Goal: Task Accomplishment & Management: Use online tool/utility

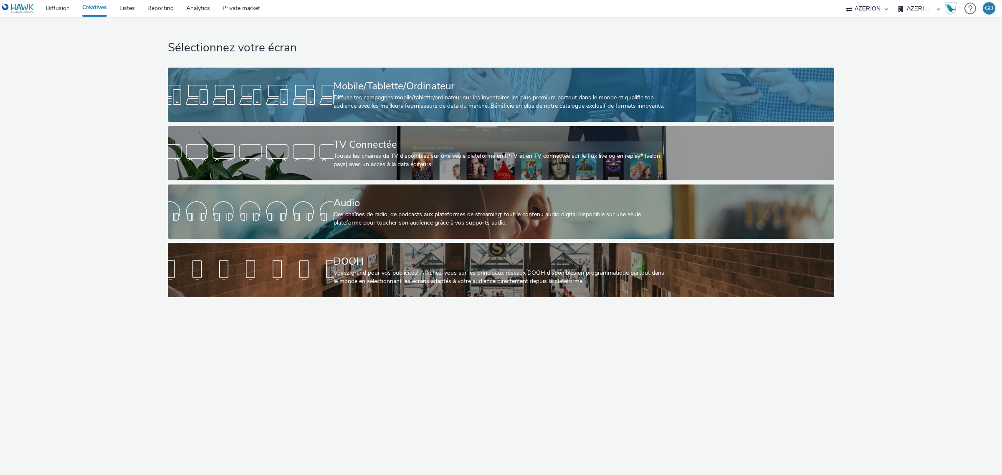
click at [314, 109] on link "Mobile/Tablette/Ordinateur Diffuse tes campagnes mobile/tablette/ordinateur sur…" at bounding box center [501, 95] width 666 height 54
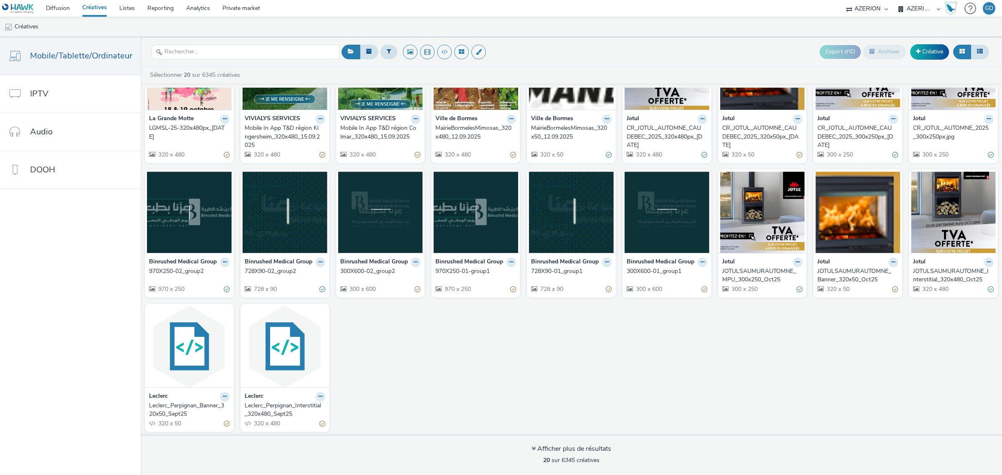
scroll to position [67, 0]
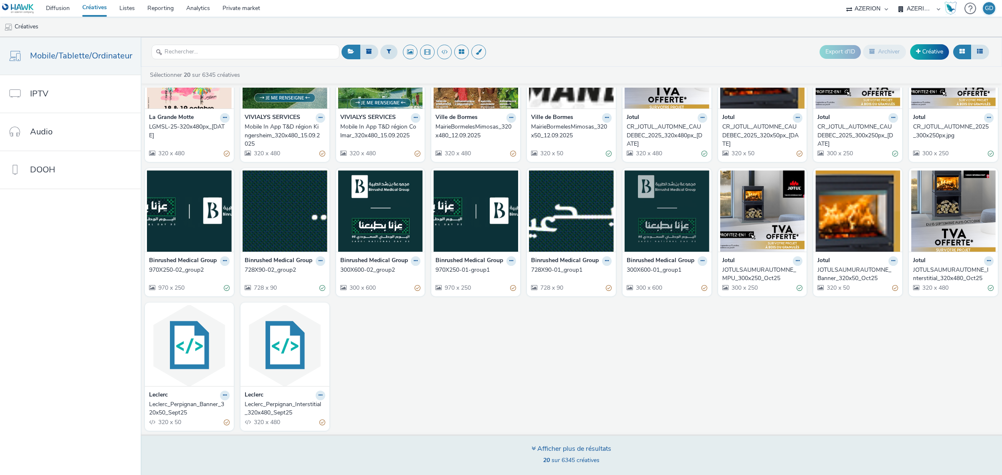
click at [579, 450] on div "Afficher plus de résultats" at bounding box center [571, 449] width 80 height 10
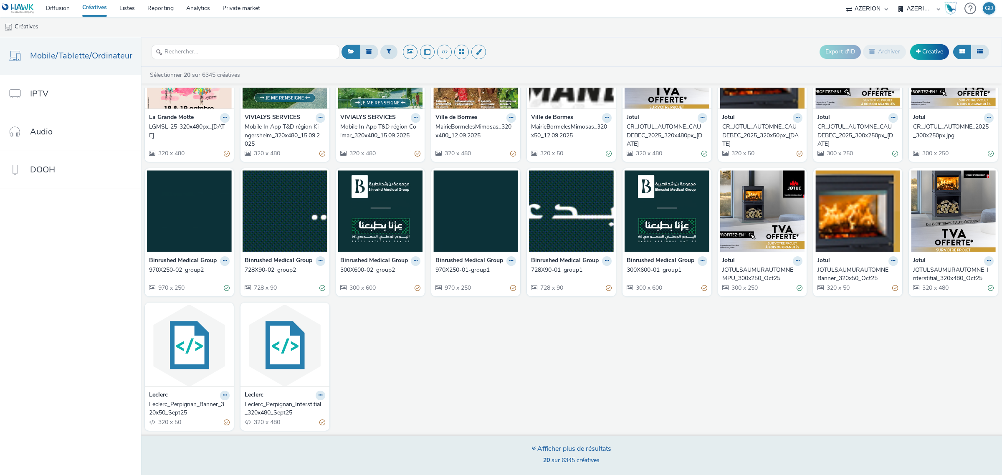
click at [587, 444] on div "Afficher plus de résultats 20 sur 6345 créatives" at bounding box center [571, 454] width 867 height 40
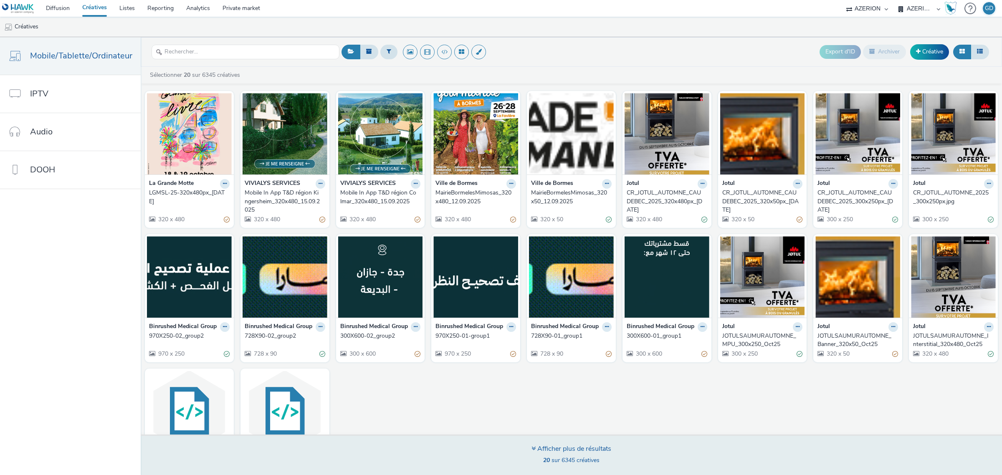
scroll to position [0, 0]
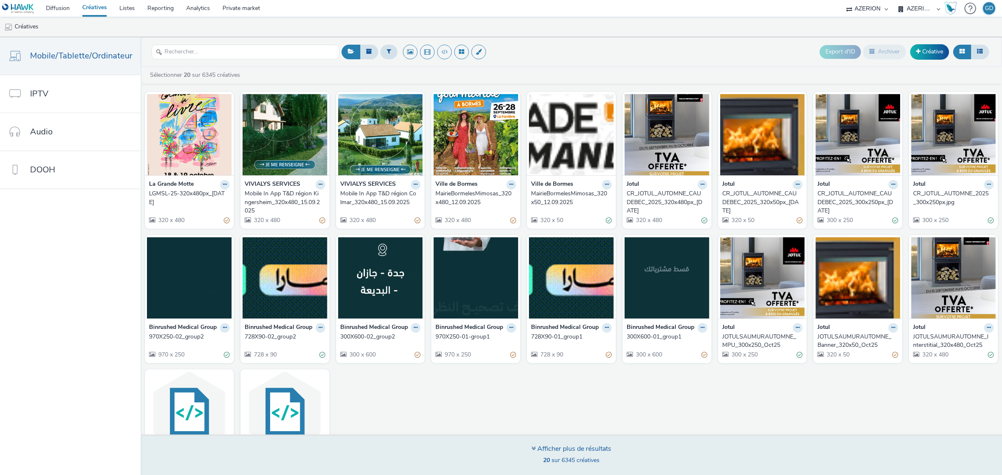
click at [550, 447] on div "Afficher plus de résultats" at bounding box center [571, 449] width 80 height 10
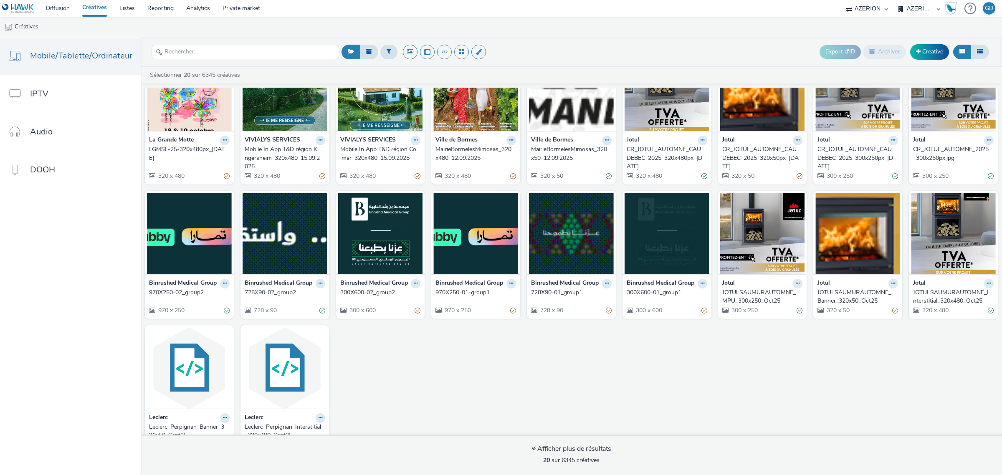
scroll to position [67, 0]
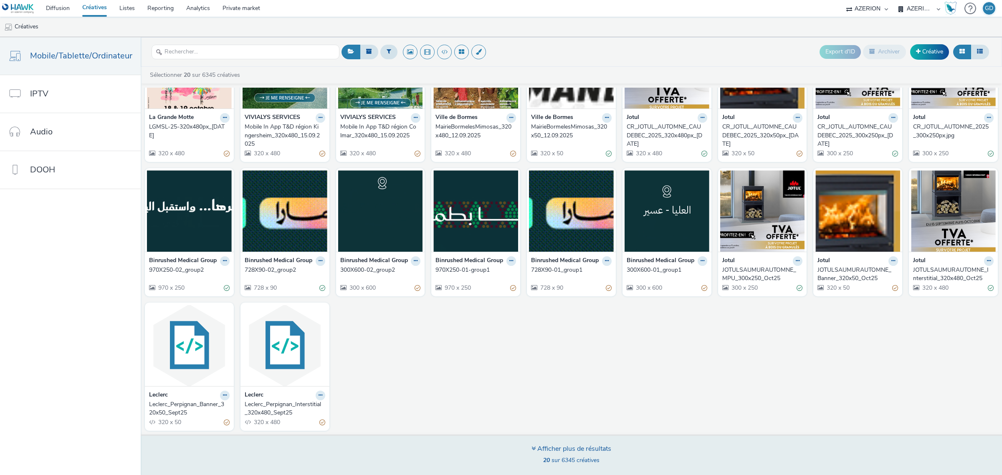
click at [532, 447] on icon at bounding box center [533, 448] width 4 height 7
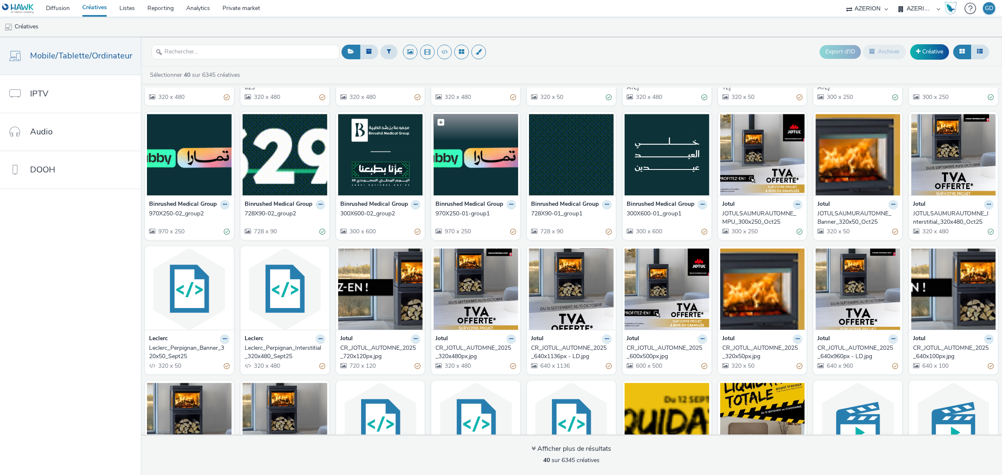
scroll to position [261, 0]
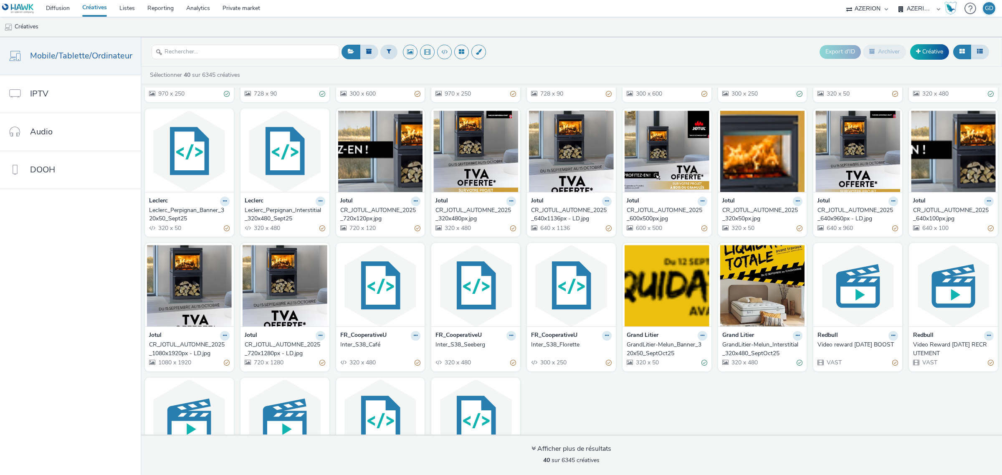
click at [553, 348] on div "Inter_S38_Florette" at bounding box center [569, 345] width 77 height 8
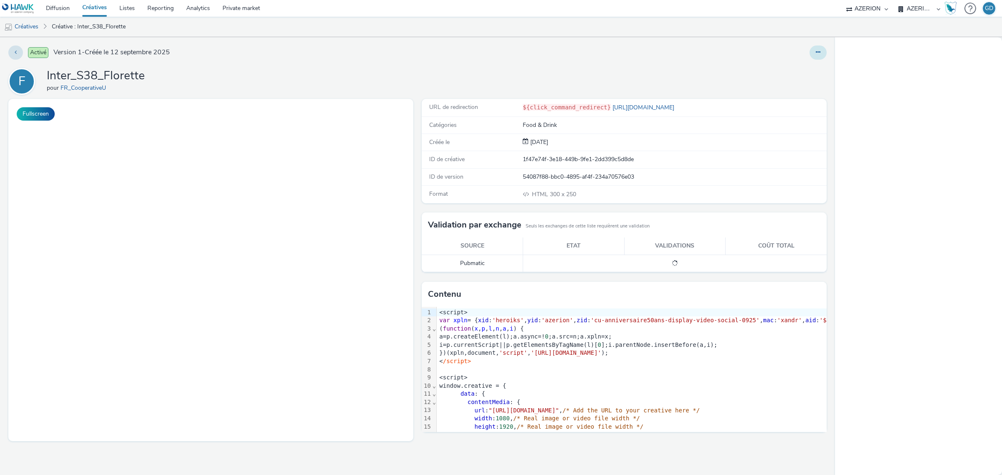
click at [818, 53] on icon at bounding box center [817, 52] width 5 height 6
click at [797, 70] on link "Modifier" at bounding box center [795, 69] width 63 height 17
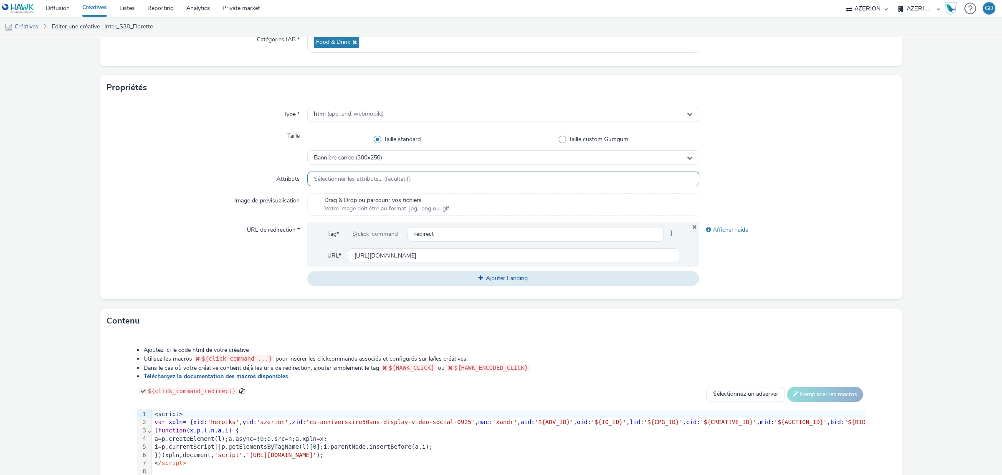
scroll to position [156, 0]
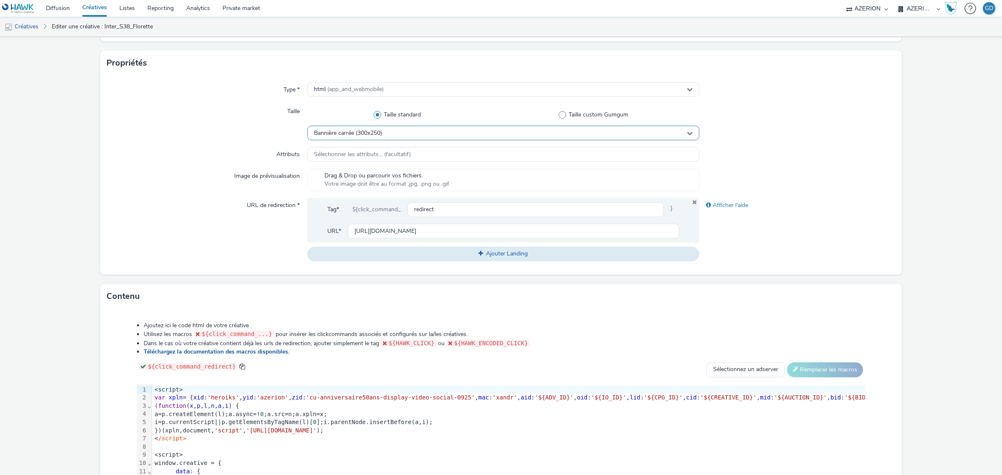
click at [353, 130] on span "Bannière carrée (300x250)" at bounding box center [348, 133] width 68 height 7
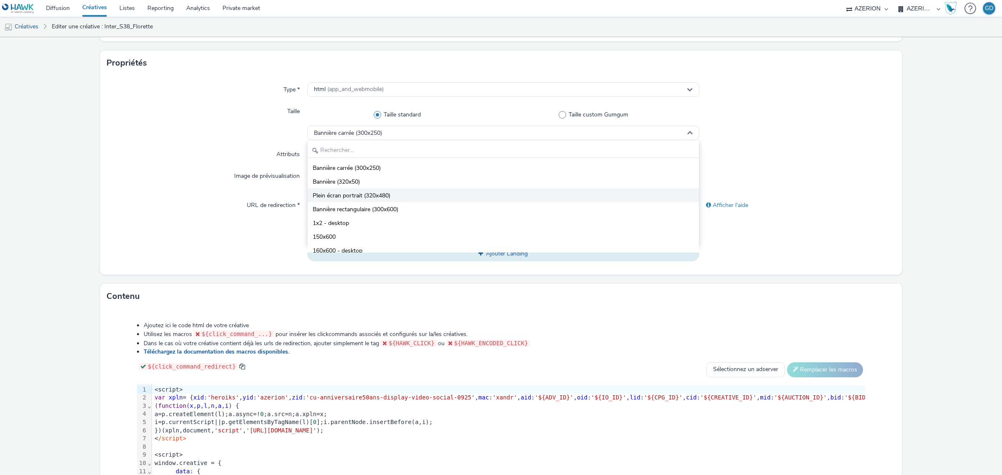
click at [368, 199] on span "Plein écran portrait (320x480)" at bounding box center [352, 196] width 78 height 8
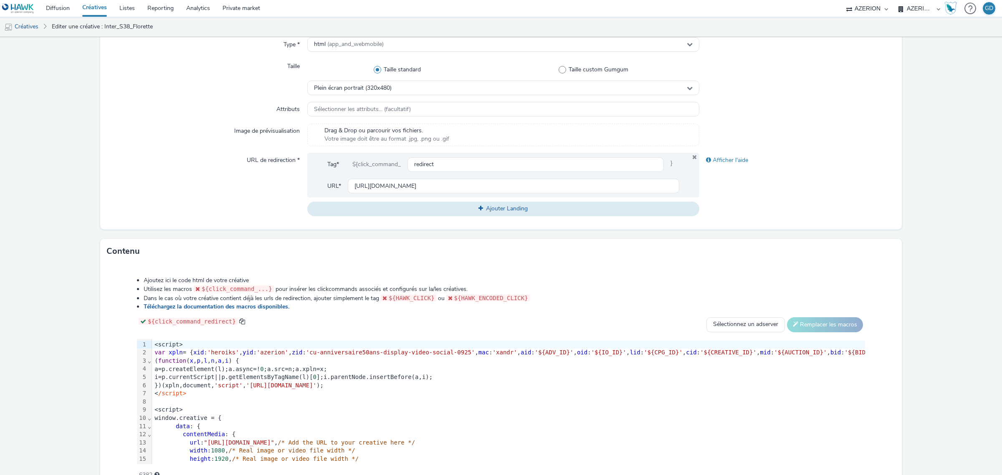
scroll to position [246, 0]
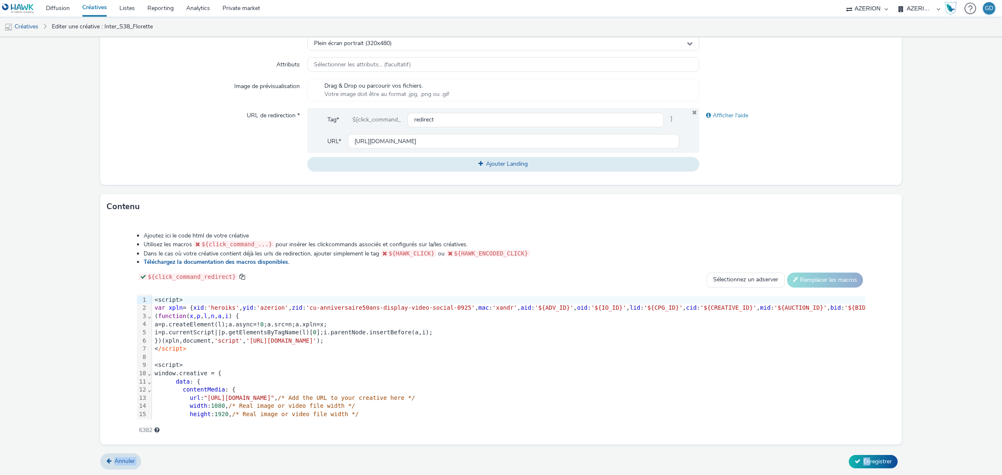
drag, startPoint x: 863, startPoint y: 448, endPoint x: 864, endPoint y: 453, distance: 5.3
click at [863, 452] on form "Editer une créative Général Annonceur * FR_CooperativeU Nom * Inter_S38_Florett…" at bounding box center [501, 133] width 1002 height 685
click at [864, 456] on button "Enregistrer" at bounding box center [872, 461] width 49 height 13
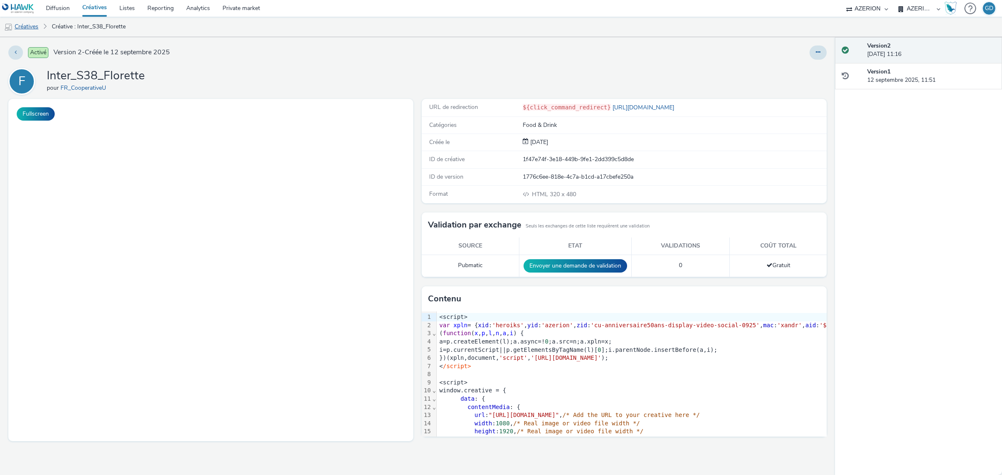
click at [33, 25] on link "Créatives" at bounding box center [21, 27] width 43 height 20
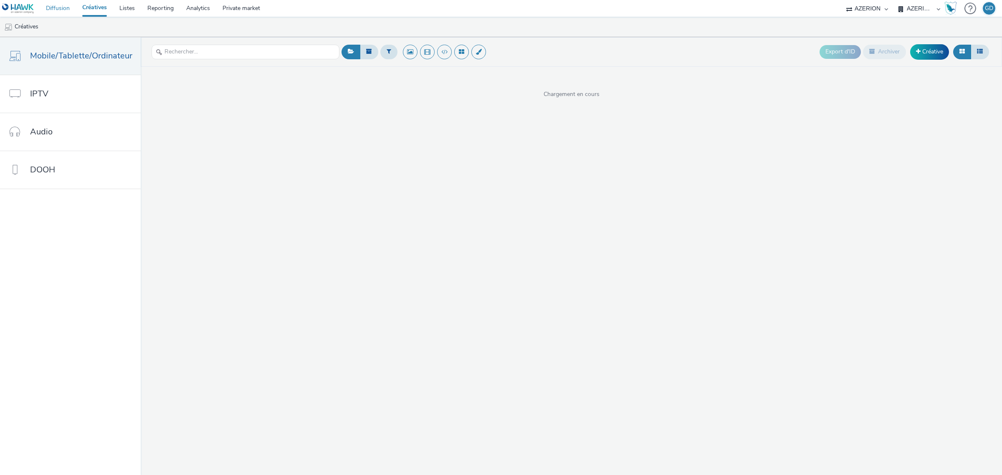
click at [65, 12] on link "Diffusion" at bounding box center [58, 8] width 36 height 17
